Goal: Task Accomplishment & Management: Complete application form

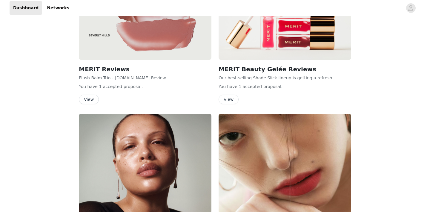
scroll to position [294, 0]
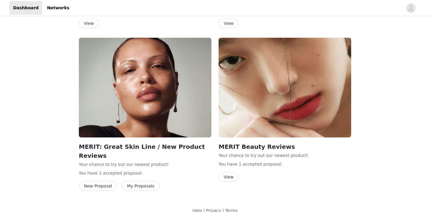
click at [228, 176] on button "View" at bounding box center [229, 177] width 20 height 10
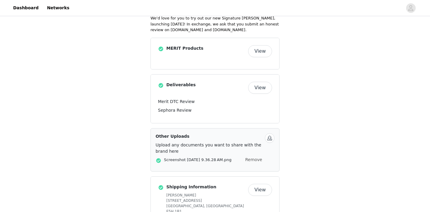
scroll to position [151, 0]
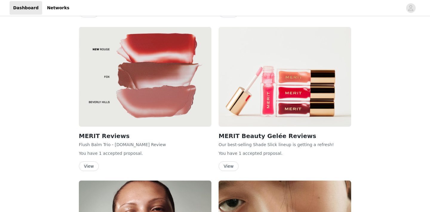
scroll to position [294, 0]
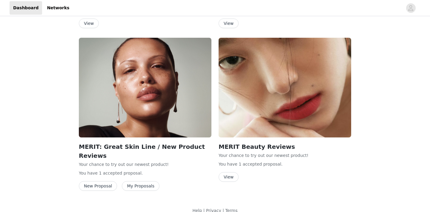
click at [134, 181] on button "My Proposals" at bounding box center [141, 186] width 38 height 10
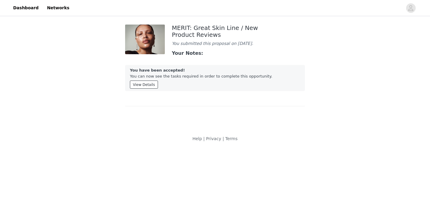
click at [145, 88] on button "View Details" at bounding box center [144, 84] width 28 height 8
click at [31, 8] on link "Dashboard" at bounding box center [26, 7] width 33 height 13
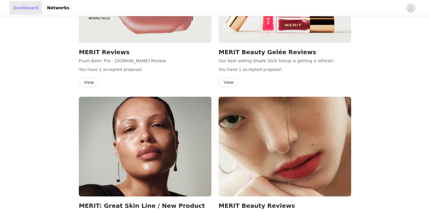
scroll to position [294, 0]
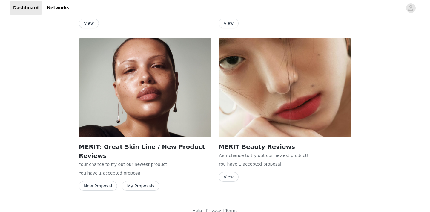
click at [106, 181] on button "New Proposal" at bounding box center [98, 186] width 38 height 10
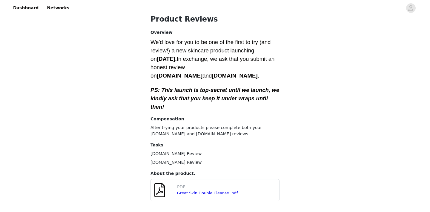
scroll to position [179, 0]
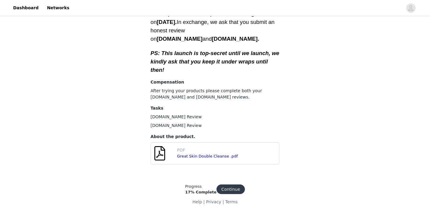
click at [234, 189] on button "Continue" at bounding box center [231, 189] width 28 height 10
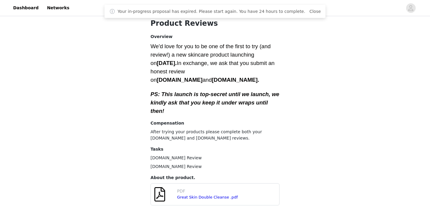
scroll to position [177, 0]
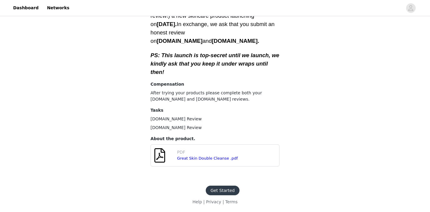
click at [232, 191] on button "Get Started" at bounding box center [223, 190] width 34 height 10
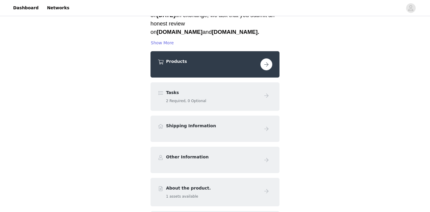
scroll to position [85, 0]
click at [242, 69] on div "Products" at bounding box center [215, 65] width 115 height 12
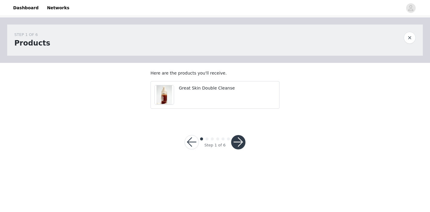
click at [236, 148] on button "button" at bounding box center [238, 142] width 14 height 14
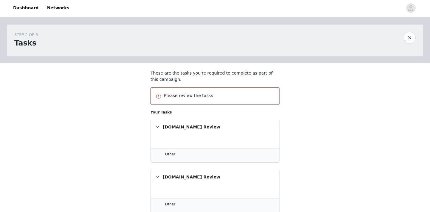
scroll to position [58, 0]
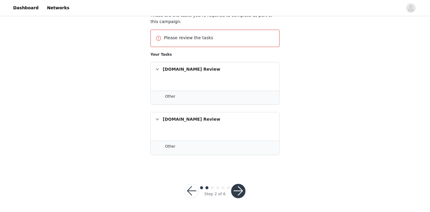
click at [237, 190] on button "button" at bounding box center [238, 191] width 14 height 14
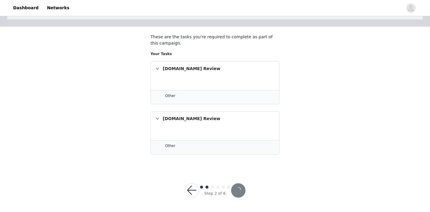
scroll to position [36, 0]
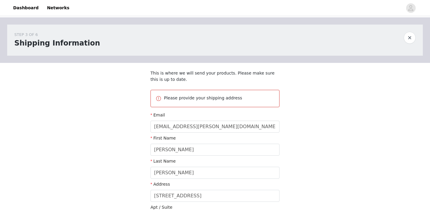
scroll to position [157, 0]
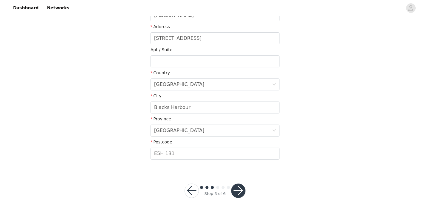
click at [240, 192] on button "button" at bounding box center [238, 190] width 14 height 14
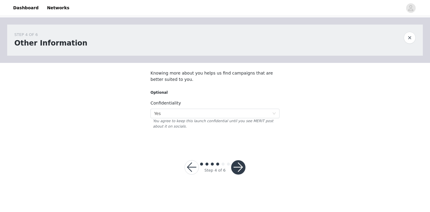
click at [236, 172] on button "button" at bounding box center [238, 167] width 14 height 14
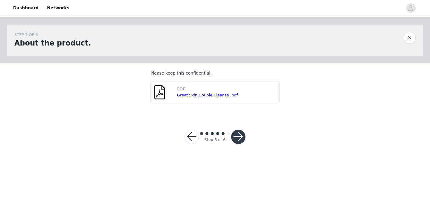
click at [239, 140] on button "button" at bounding box center [238, 136] width 14 height 14
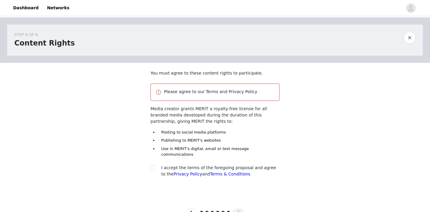
scroll to position [19, 0]
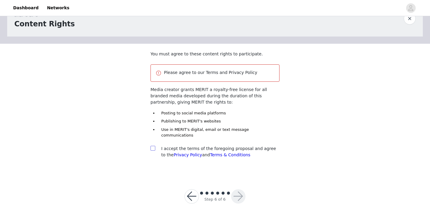
click at [152, 146] on input "checkbox" at bounding box center [153, 148] width 4 height 4
checkbox input "true"
click at [237, 192] on button "button" at bounding box center [238, 196] width 14 height 14
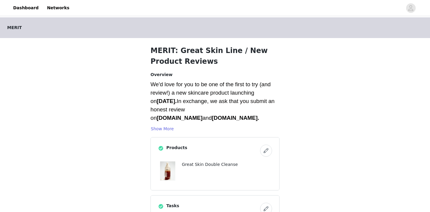
scroll to position [250, 0]
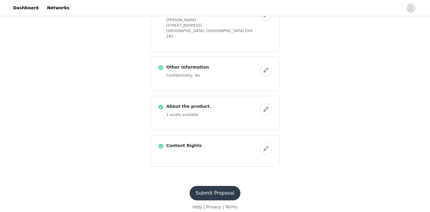
click at [226, 192] on button "Submit Proposal" at bounding box center [215, 193] width 51 height 14
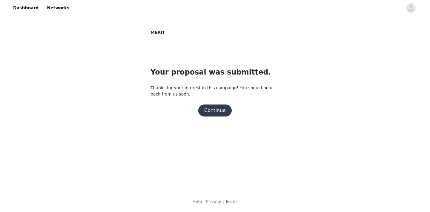
scroll to position [0, 0]
click at [13, 8] on link "Dashboard" at bounding box center [26, 7] width 33 height 13
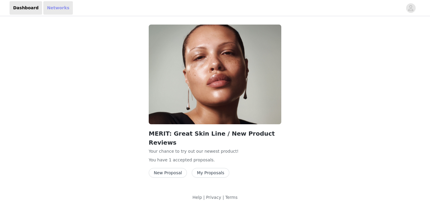
click at [52, 9] on link "Networks" at bounding box center [58, 7] width 30 height 13
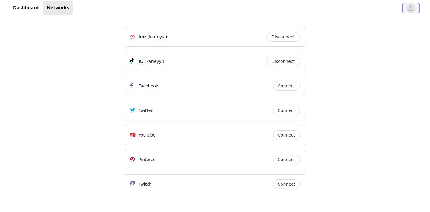
click at [414, 6] on icon "avatar" at bounding box center [411, 8] width 6 height 10
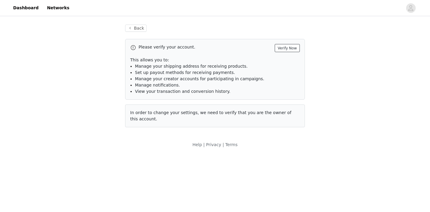
click at [291, 48] on button "Verify Now" at bounding box center [287, 48] width 25 height 8
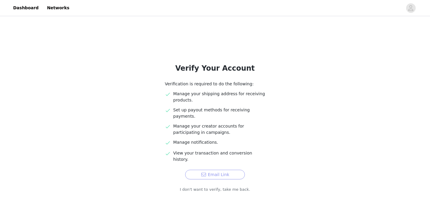
click at [210, 169] on button "Email Link" at bounding box center [215, 174] width 60 height 10
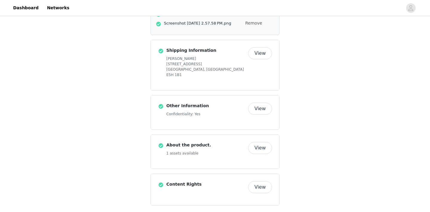
scroll to position [151, 0]
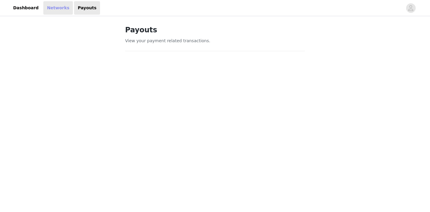
click at [53, 10] on link "Networks" at bounding box center [58, 7] width 30 height 13
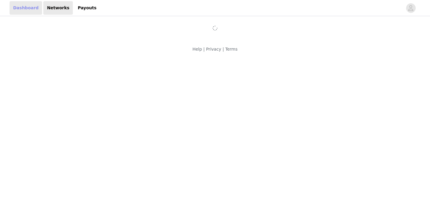
click at [26, 9] on link "Dashboard" at bounding box center [26, 7] width 33 height 13
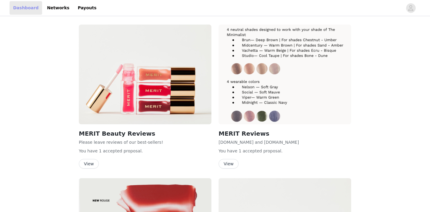
click at [26, 9] on link "Dashboard" at bounding box center [26, 7] width 33 height 13
click at [414, 12] on button "button" at bounding box center [411, 8] width 17 height 10
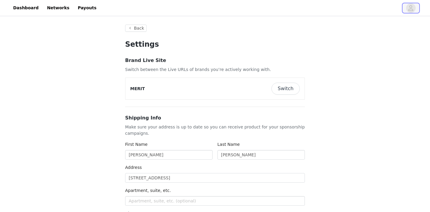
type input "+1 ([GEOGRAPHIC_DATA])"
click at [282, 88] on button "Switch" at bounding box center [286, 89] width 28 height 12
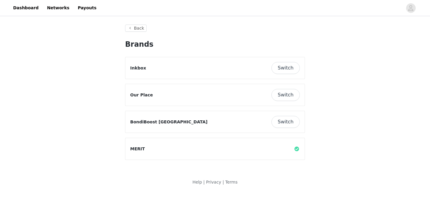
click at [282, 93] on button "Switch" at bounding box center [286, 95] width 28 height 12
